Goal: Transaction & Acquisition: Subscribe to service/newsletter

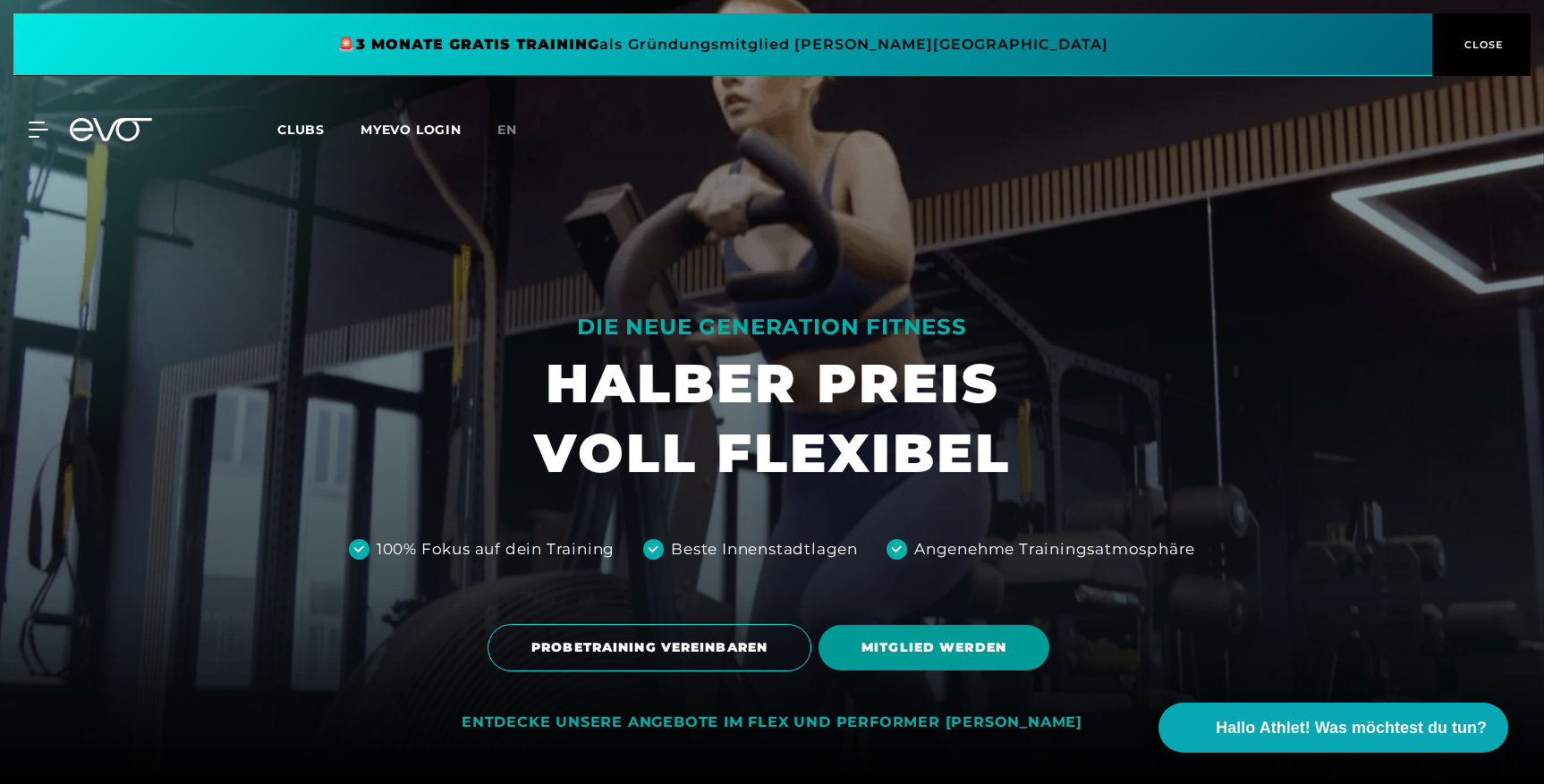
click at [905, 644] on span "MITGLIED WERDEN" at bounding box center [934, 648] width 145 height 19
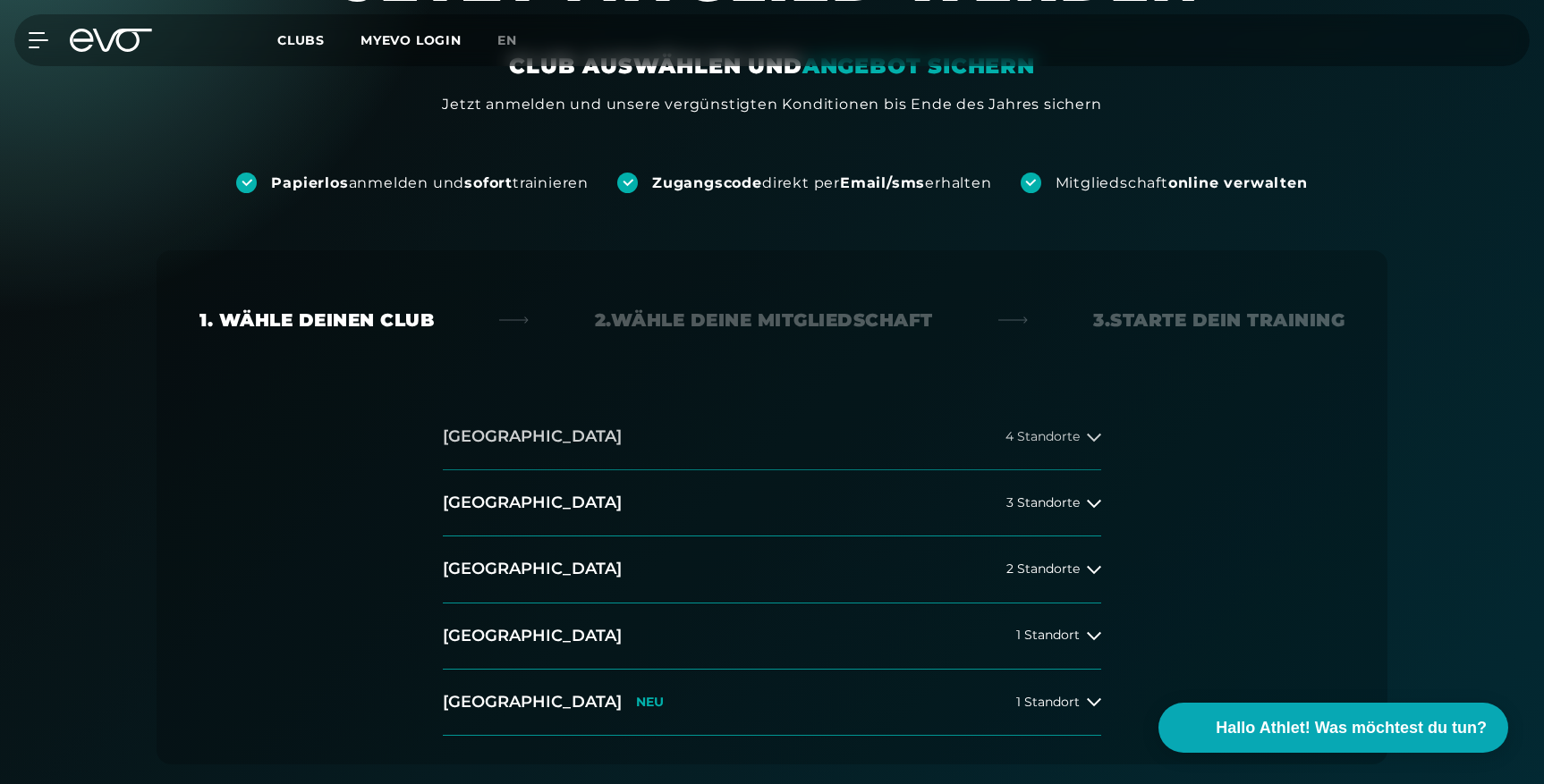
scroll to position [146, 0]
click at [1087, 499] on icon at bounding box center [1094, 502] width 14 height 8
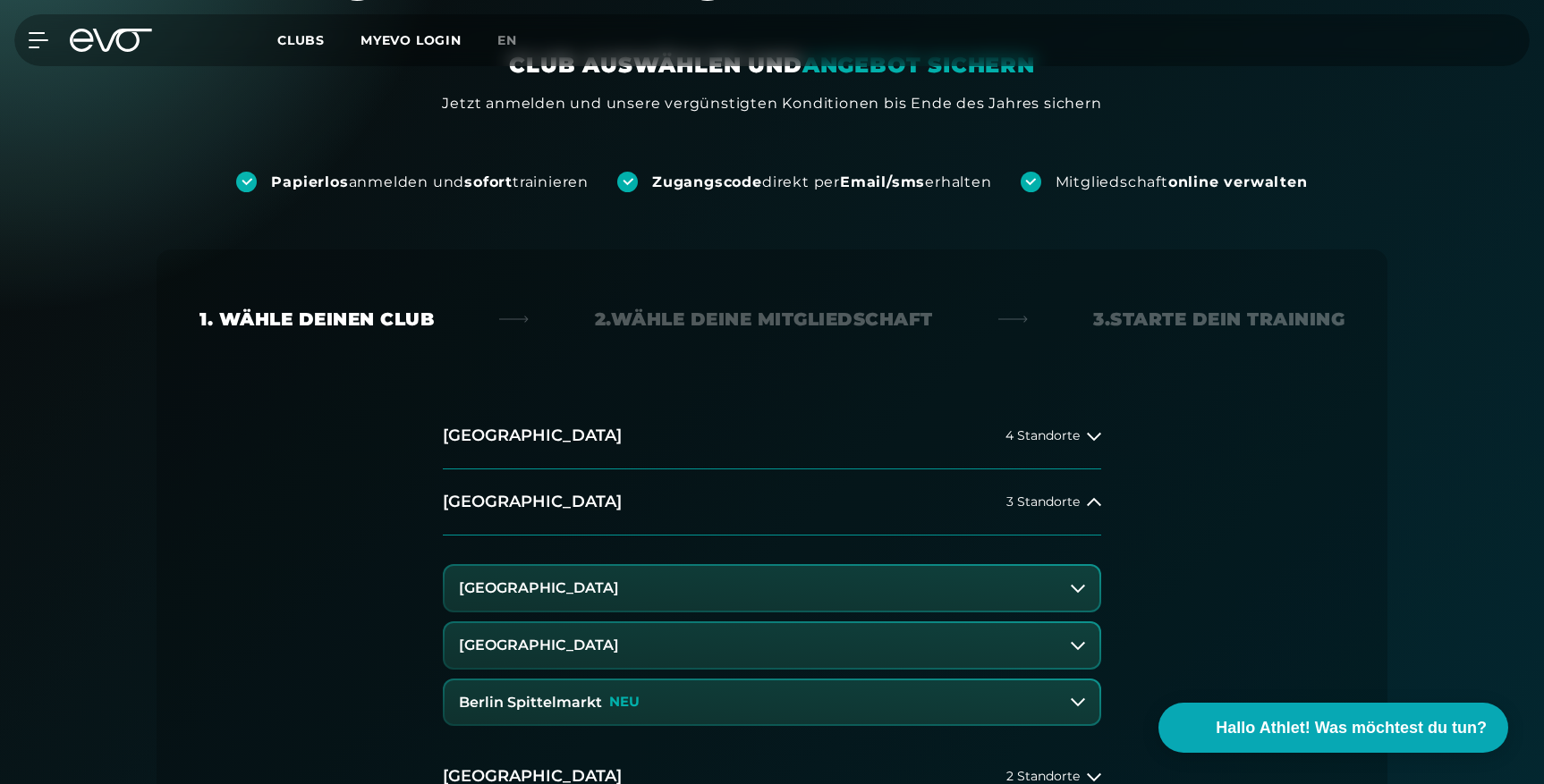
click at [665, 645] on button "[GEOGRAPHIC_DATA]" at bounding box center [771, 646] width 655 height 45
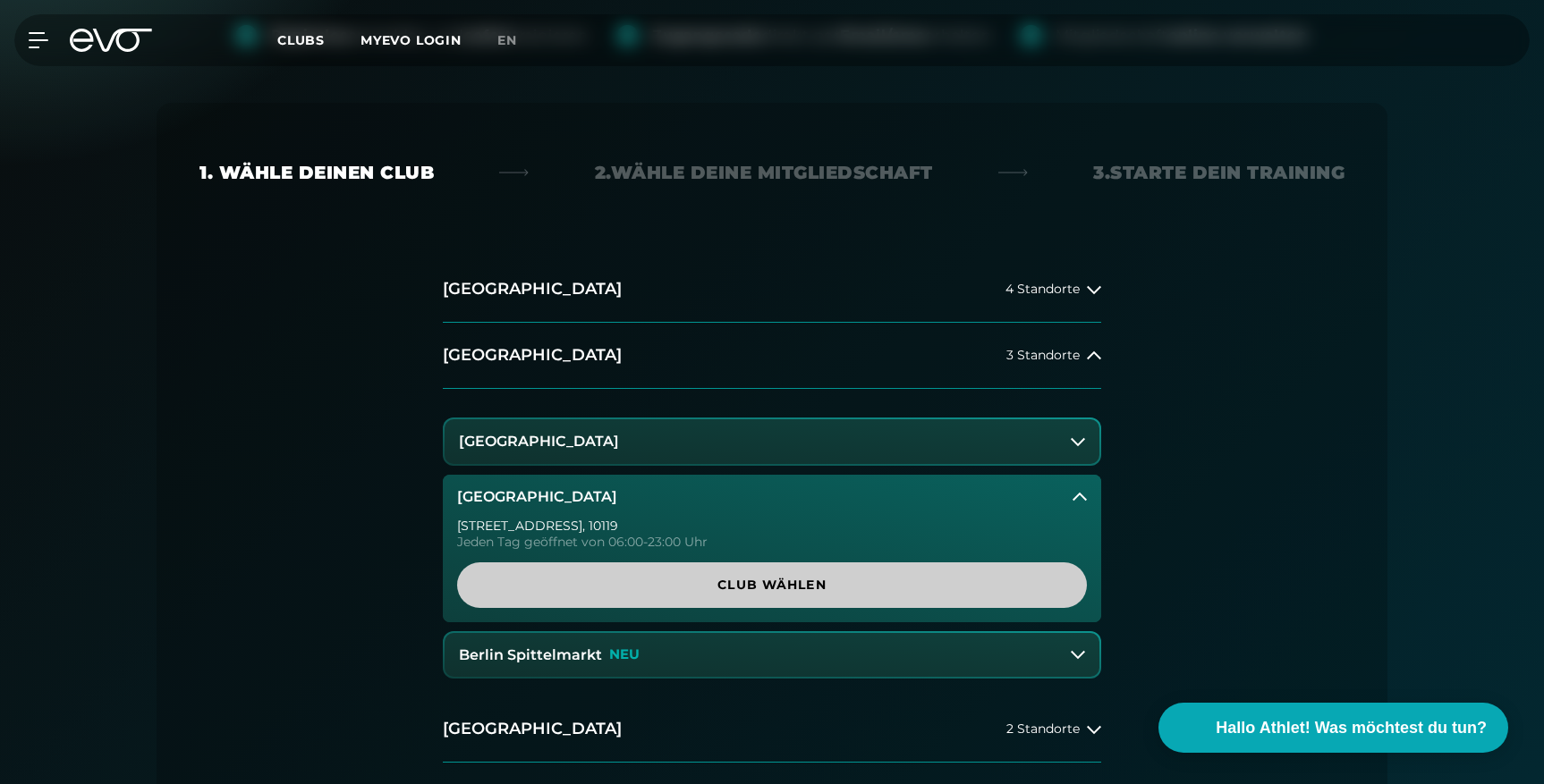
click at [787, 597] on span "Club wählen" at bounding box center [771, 584] width 630 height 45
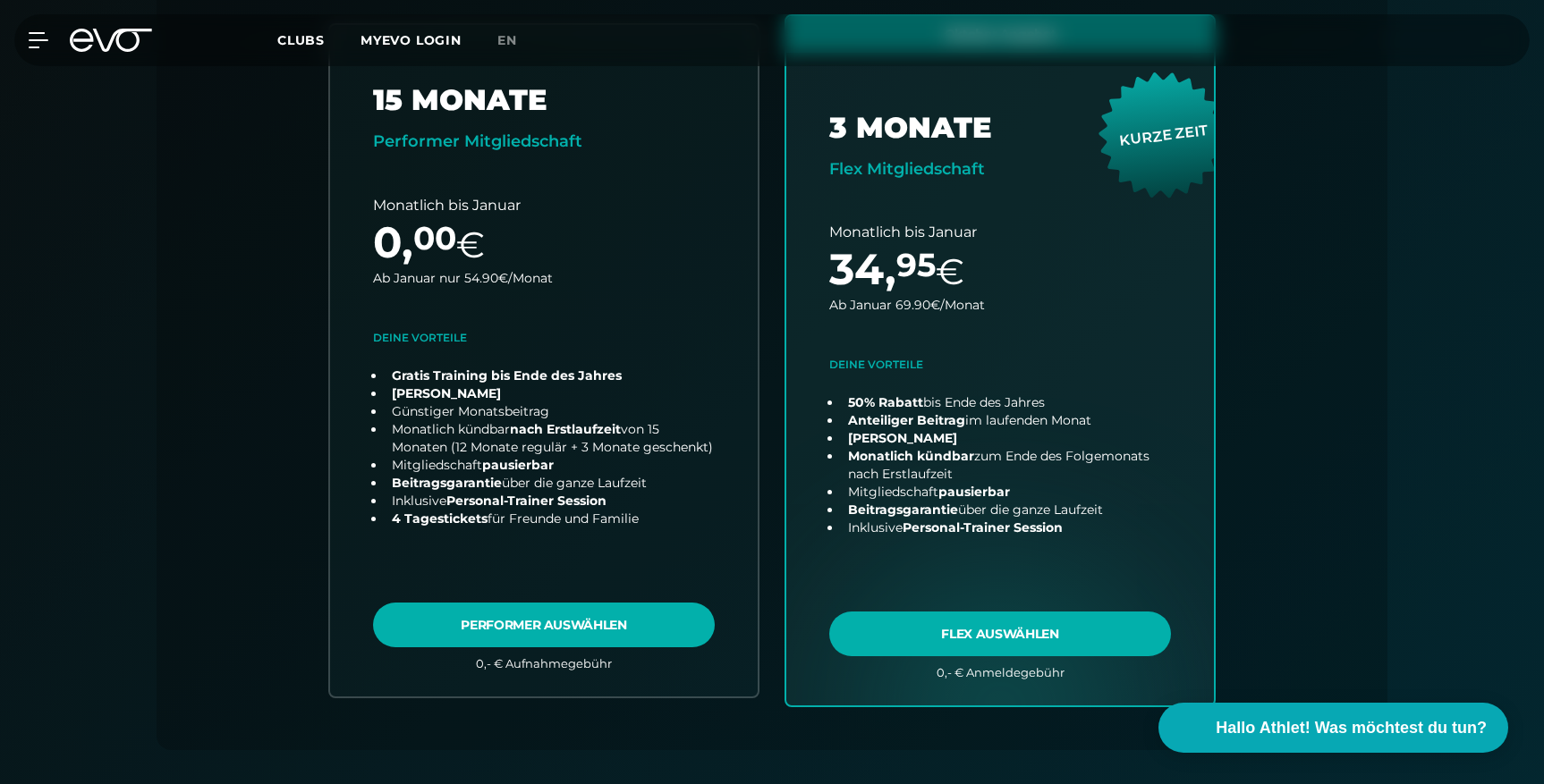
scroll to position [626, 0]
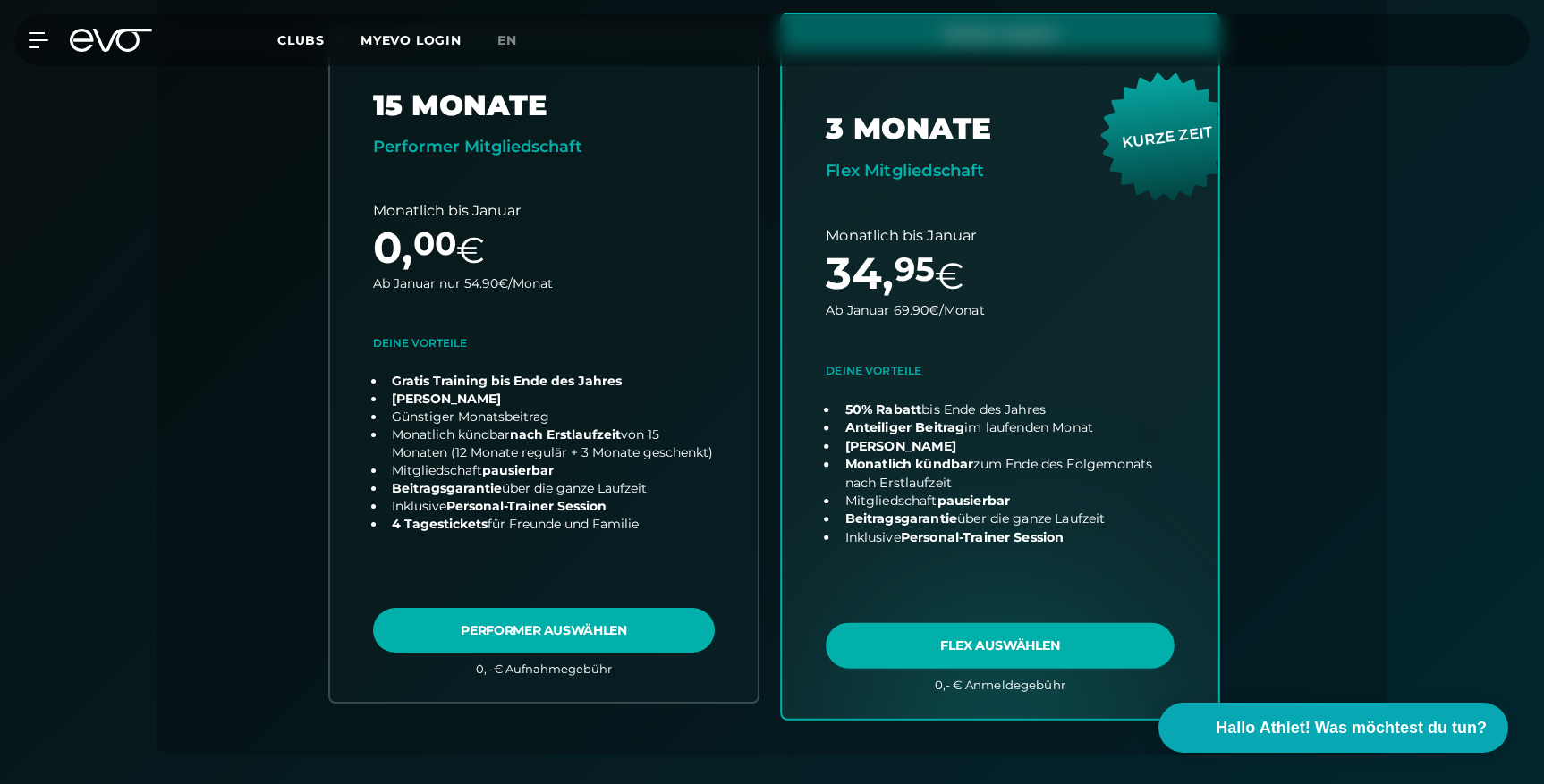
click at [1021, 658] on link "choose plan" at bounding box center [1000, 366] width 436 height 703
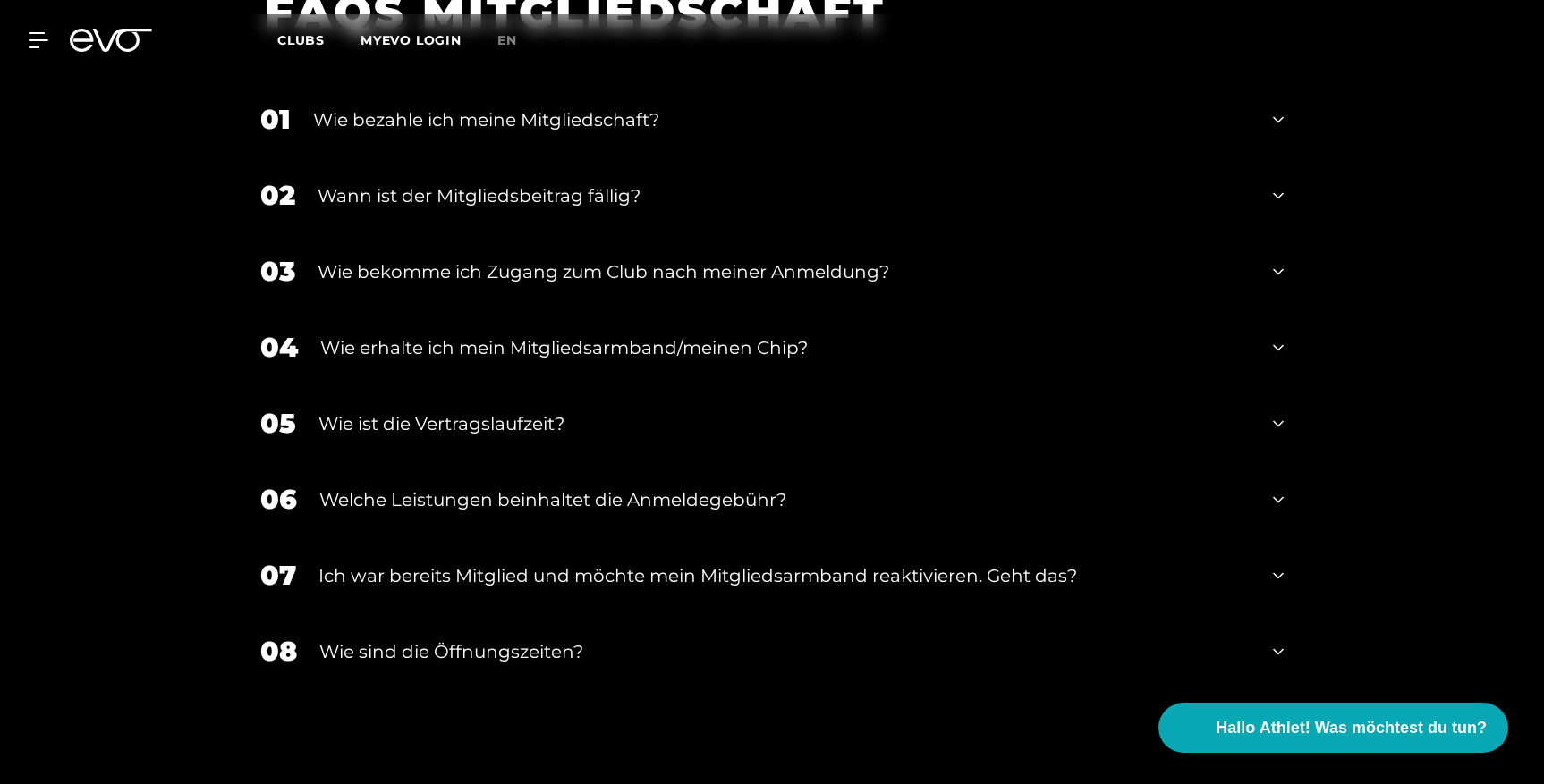
scroll to position [3183, 0]
click at [537, 639] on div "Wie sind die Öffnungszeiten?" at bounding box center [784, 652] width 932 height 27
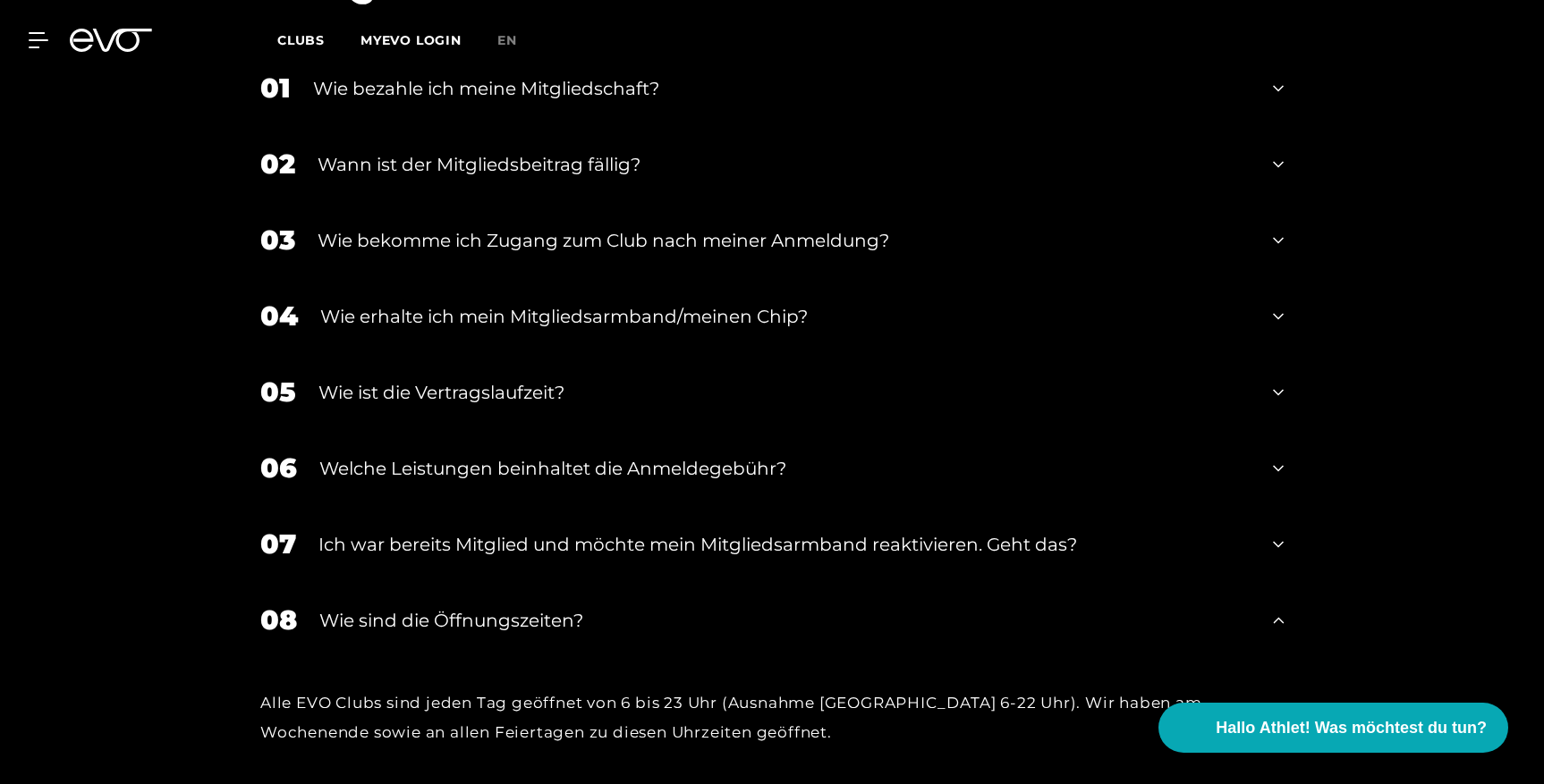
scroll to position [3222, 0]
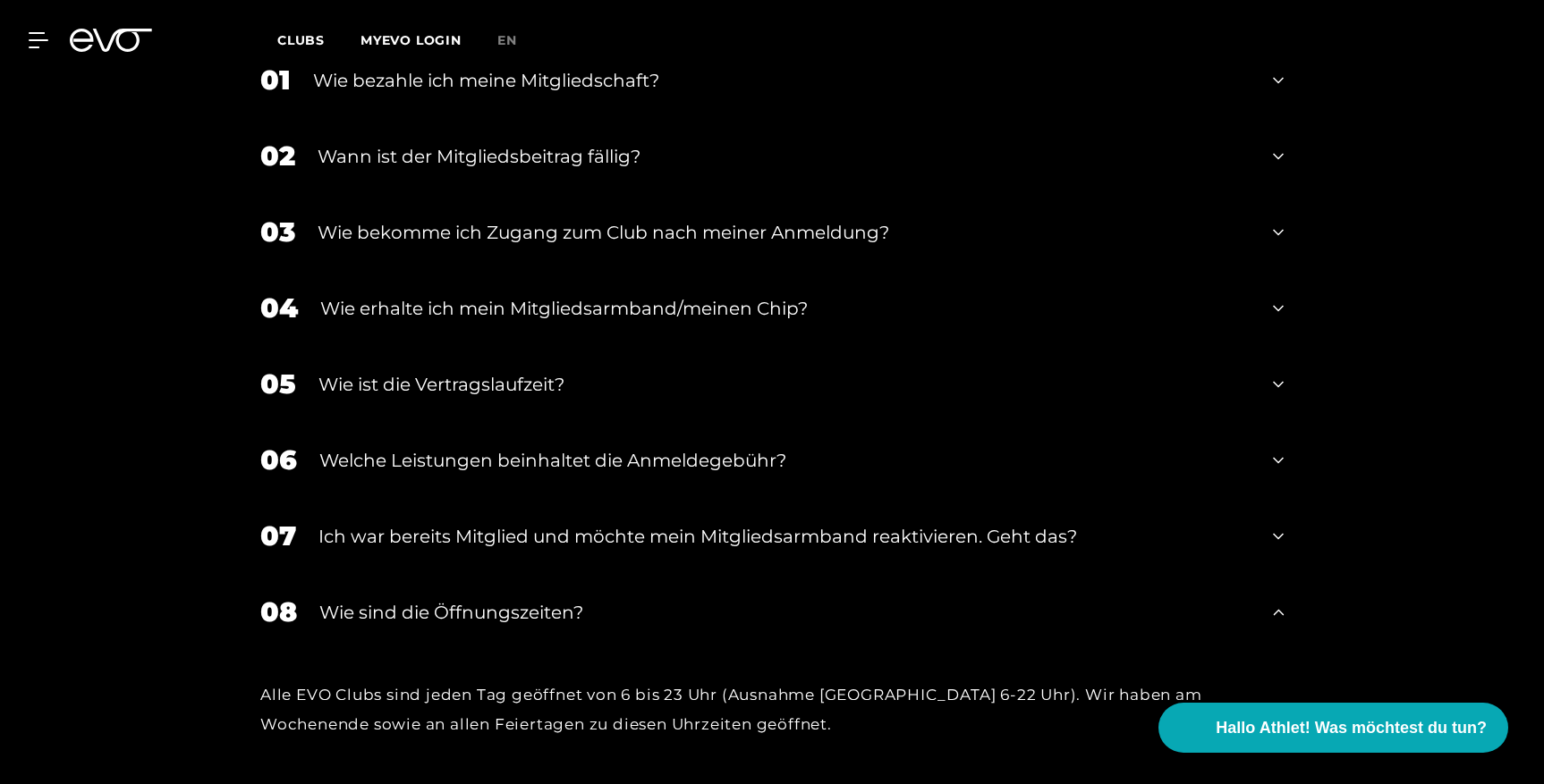
click at [560, 447] on div "Welche Leistungen beinhaltet die Anmeldegebühr?" at bounding box center [784, 460] width 932 height 27
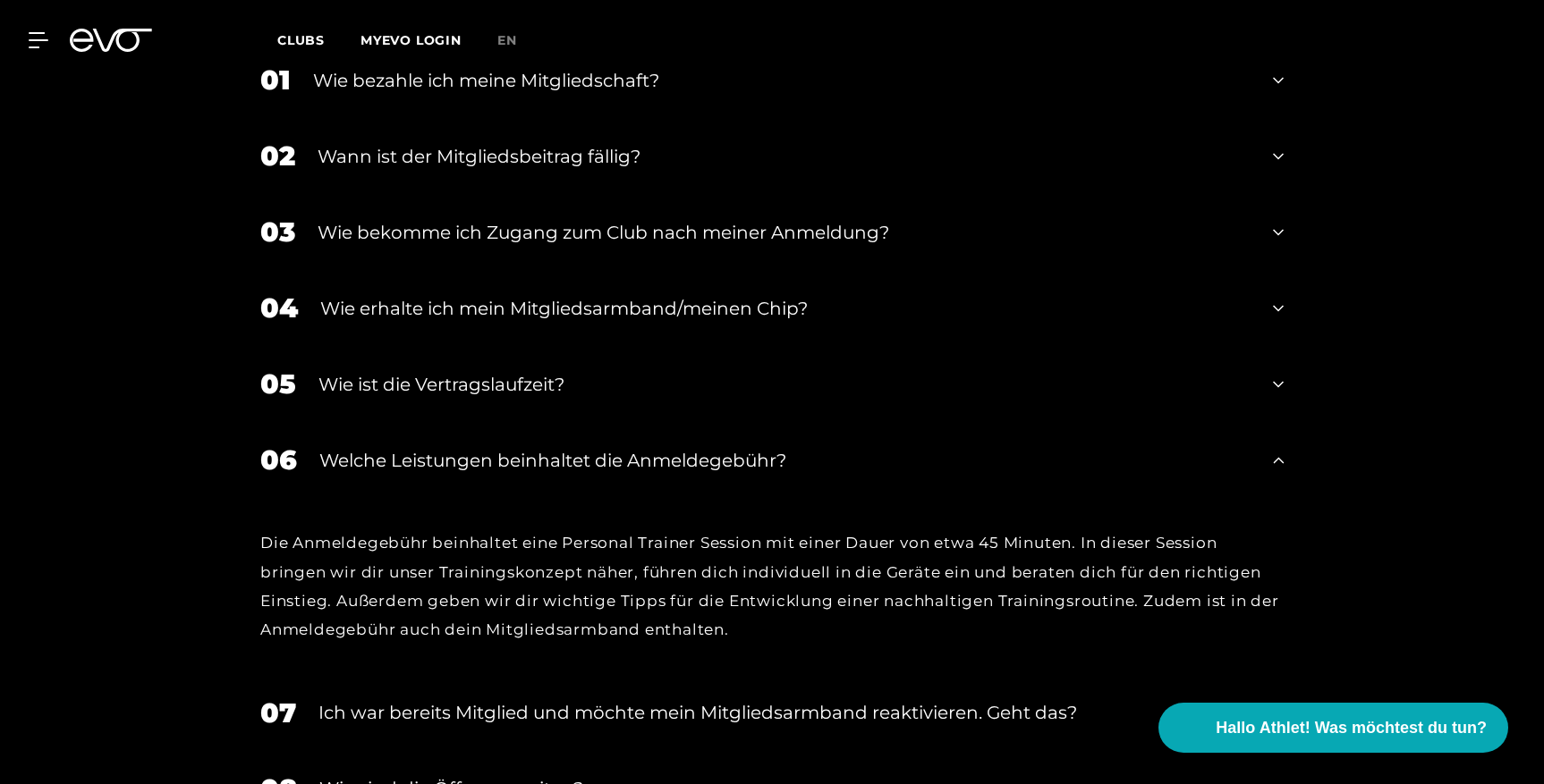
click at [463, 371] on div "Wie ist die Vertragslaufzeit?" at bounding box center [784, 384] width 933 height 27
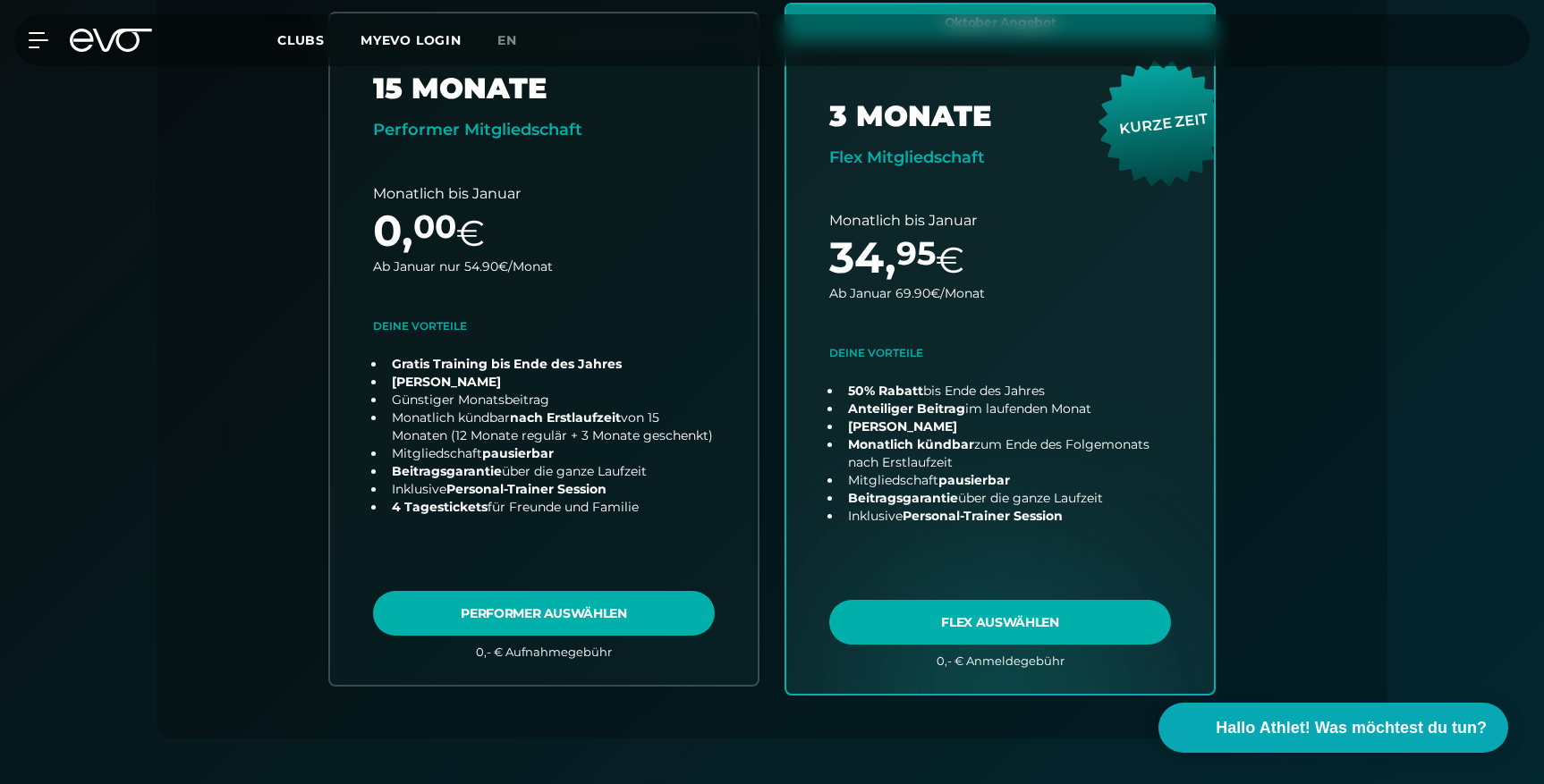
scroll to position [625, 0]
